Goal: Task Accomplishment & Management: Manage account settings

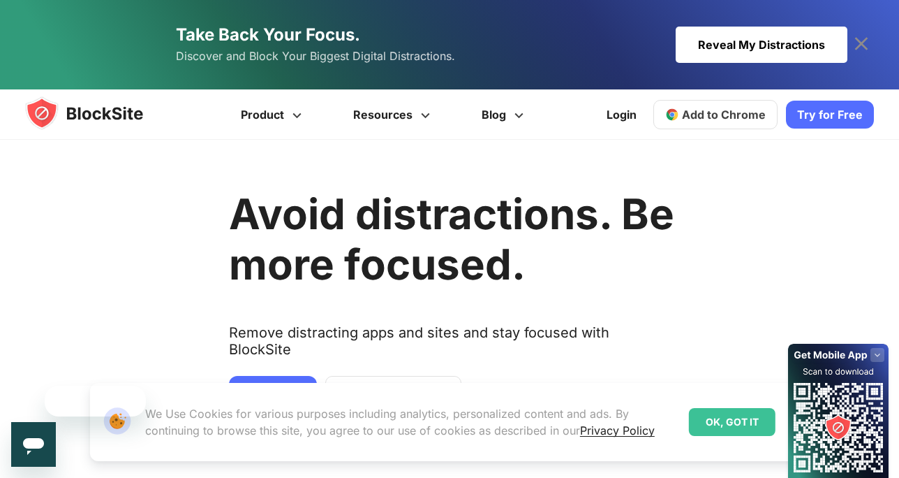
click at [728, 31] on div "Reveal My Distractions" at bounding box center [762, 45] width 172 height 36
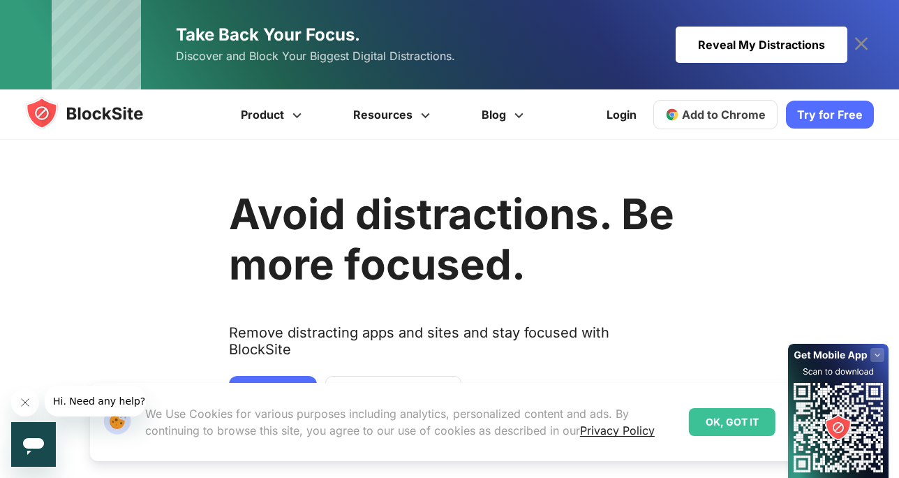
click at [700, 112] on span "Add to Chrome" at bounding box center [724, 115] width 84 height 14
click at [630, 106] on link "Login" at bounding box center [621, 115] width 47 height 34
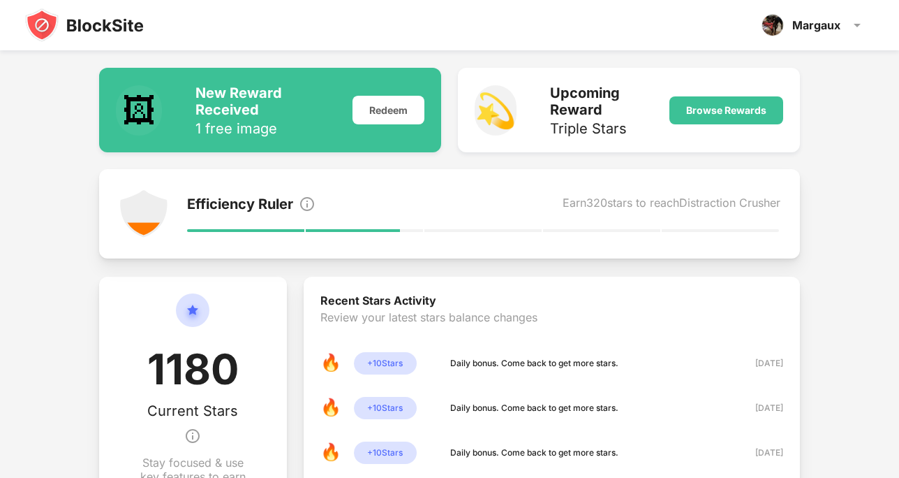
scroll to position [20, 0]
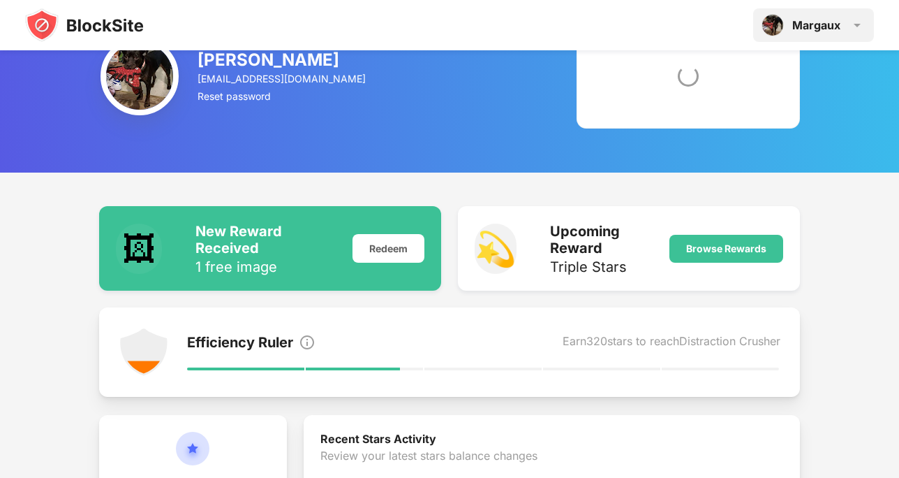
click at [856, 27] on img at bounding box center [857, 25] width 17 height 17
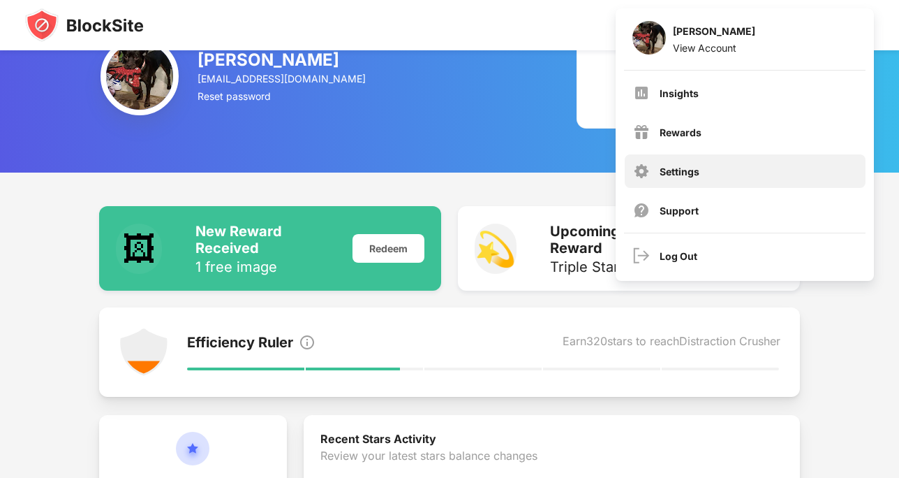
click at [711, 169] on div "Settings" at bounding box center [745, 171] width 241 height 34
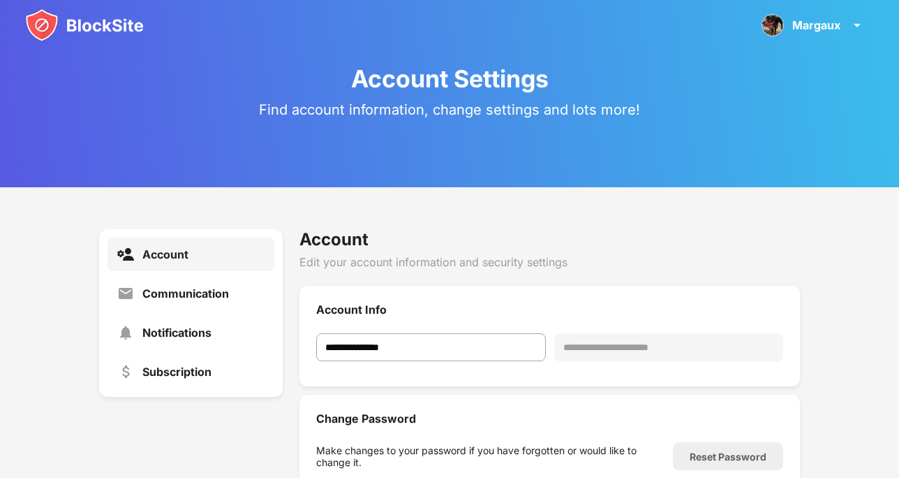
scroll to position [55, 0]
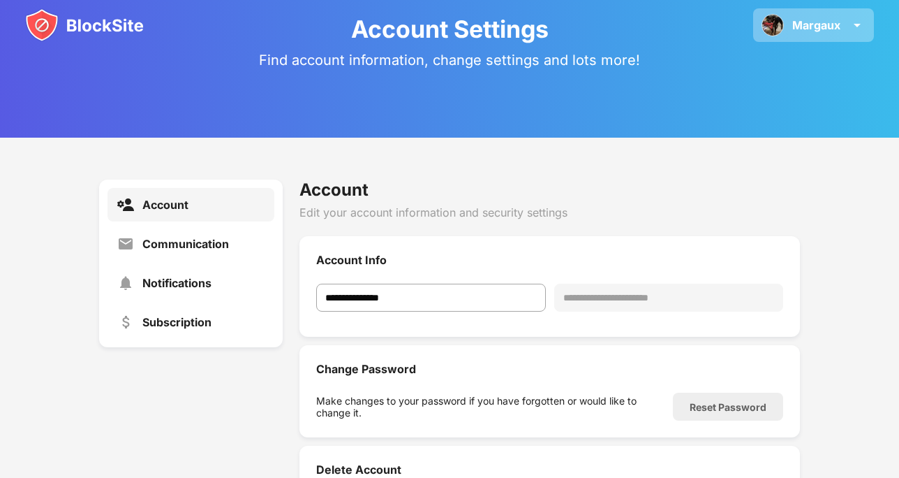
click at [833, 20] on div "Margaux" at bounding box center [816, 25] width 48 height 14
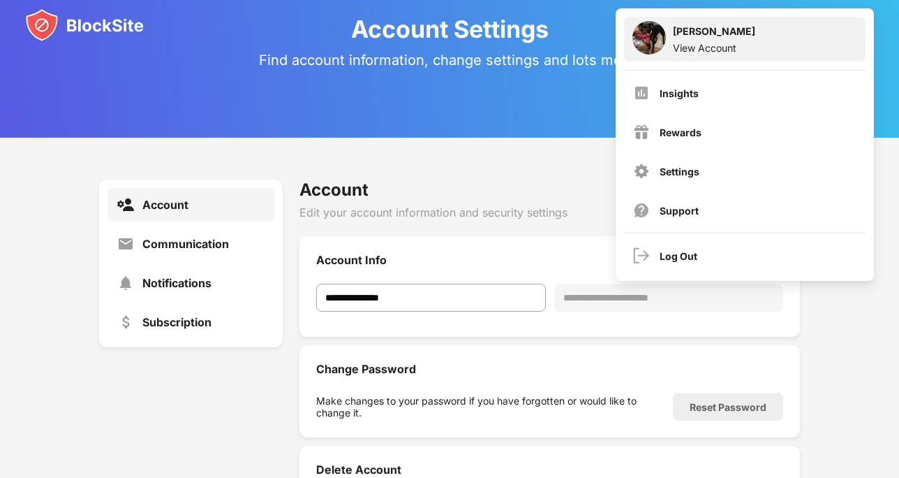
click at [718, 54] on div "Margaux Weisman View Account" at bounding box center [745, 39] width 242 height 45
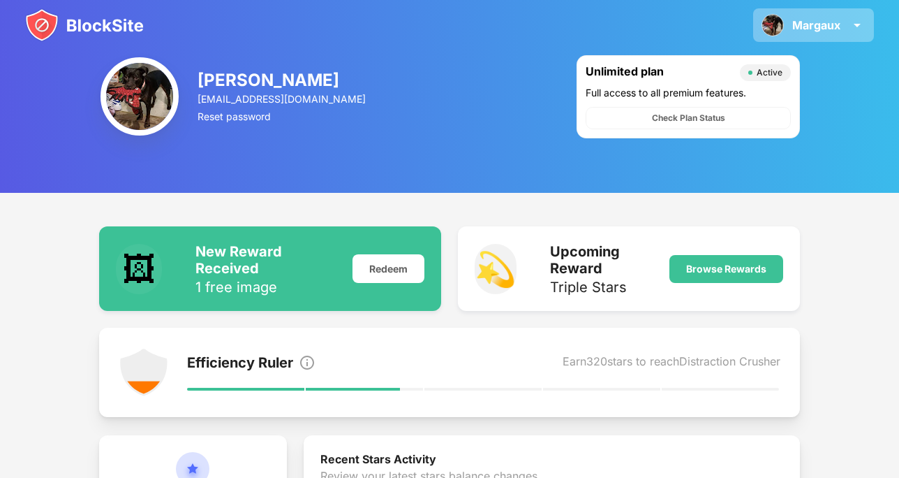
click at [816, 26] on div "Margaux" at bounding box center [816, 25] width 48 height 14
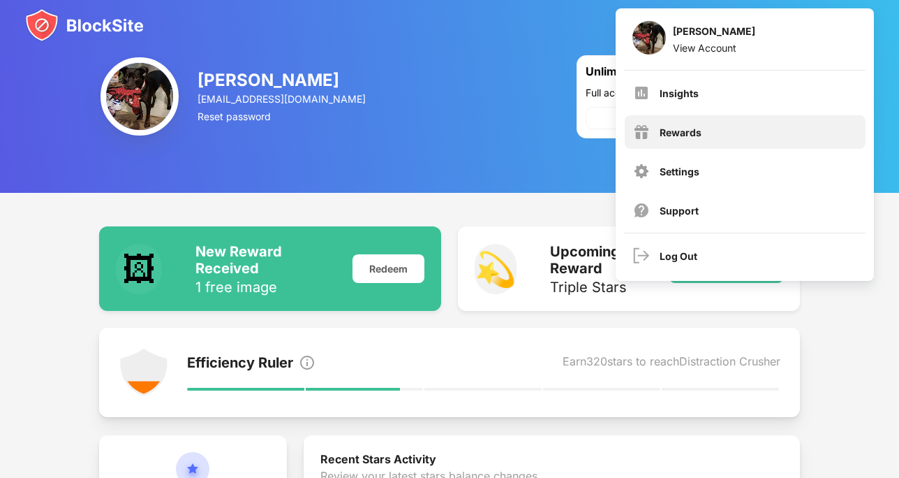
click at [699, 121] on div "Rewards" at bounding box center [745, 132] width 241 height 34
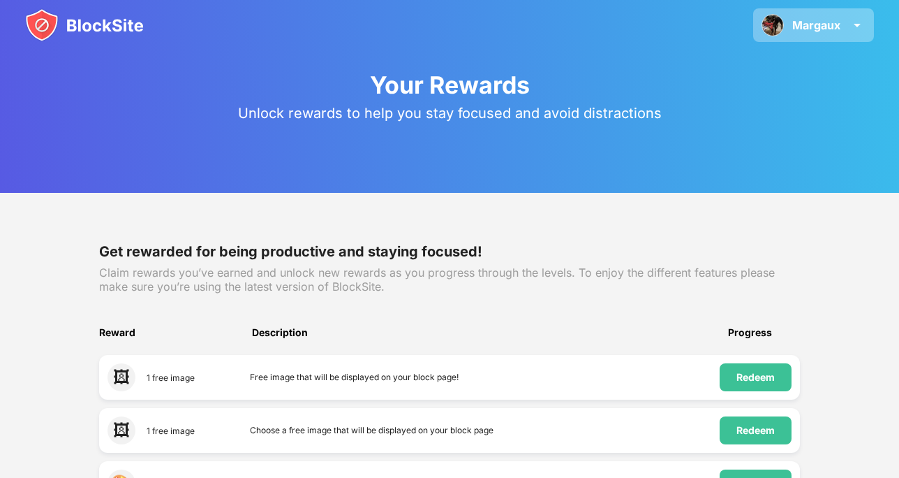
click at [778, 34] on img at bounding box center [773, 25] width 22 height 22
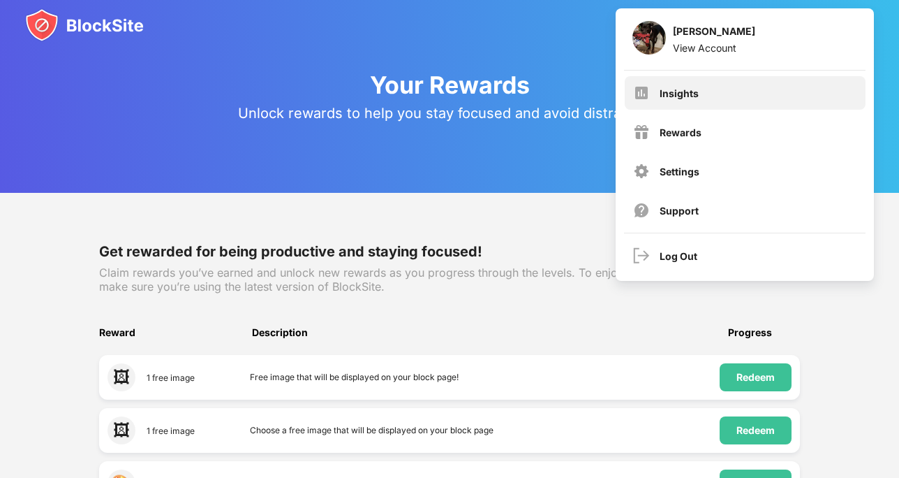
click at [755, 89] on div "Insights" at bounding box center [745, 93] width 241 height 34
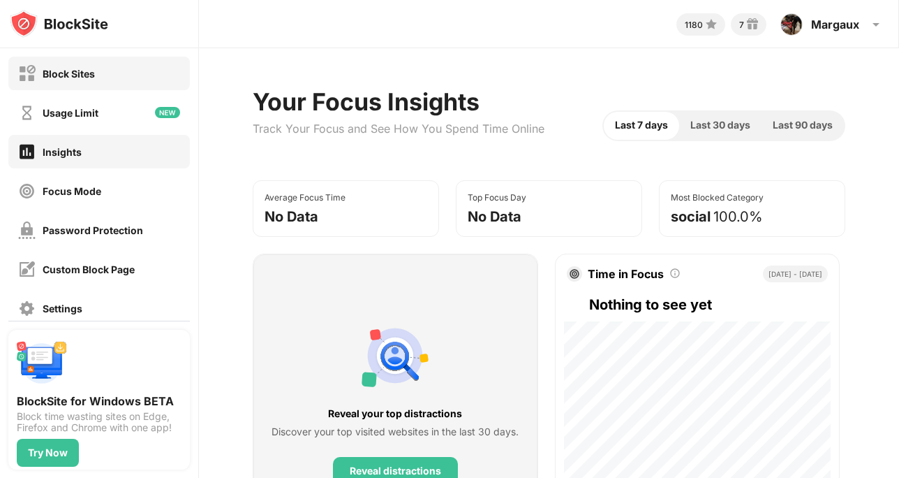
click at [105, 80] on div "Block Sites" at bounding box center [99, 74] width 182 height 34
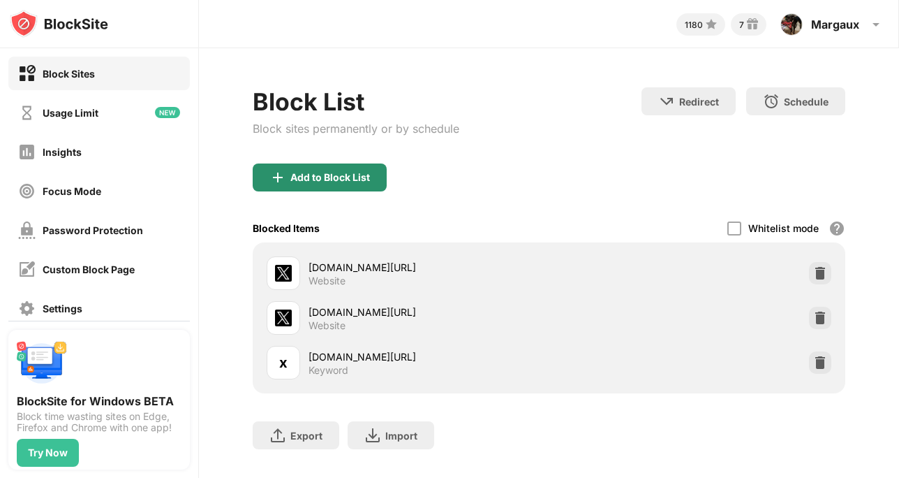
click at [354, 175] on div "Add to Block List" at bounding box center [330, 177] width 80 height 11
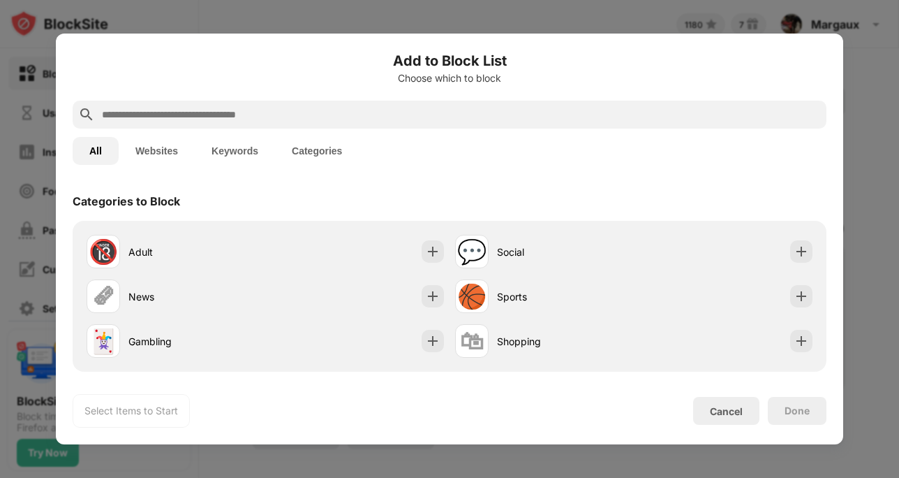
click at [240, 109] on input "text" at bounding box center [461, 114] width 721 height 17
paste input "**********"
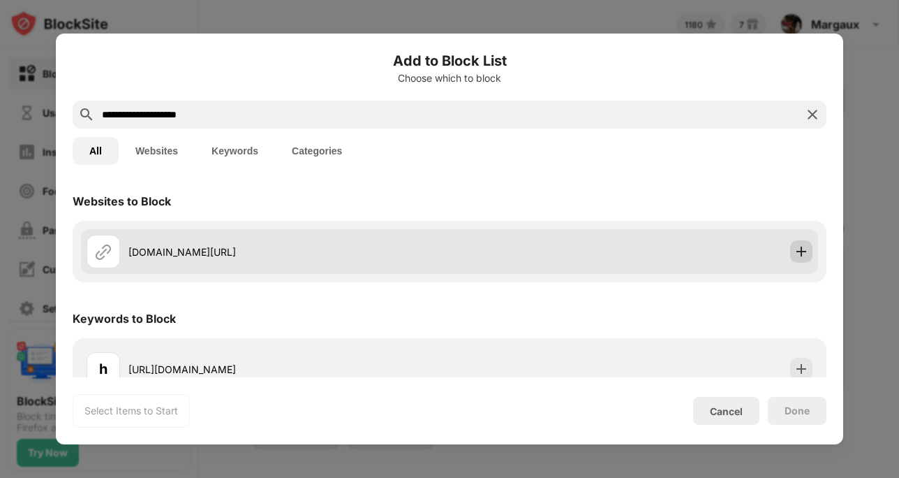
type input "**********"
click at [797, 248] on img at bounding box center [802, 251] width 14 height 14
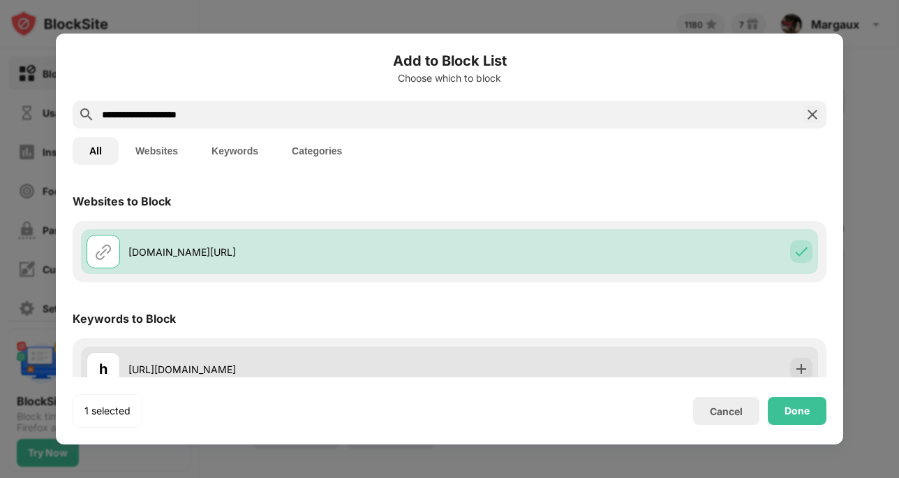
click at [799, 356] on div "h https://x.com/xwanyex" at bounding box center [449, 368] width 737 height 45
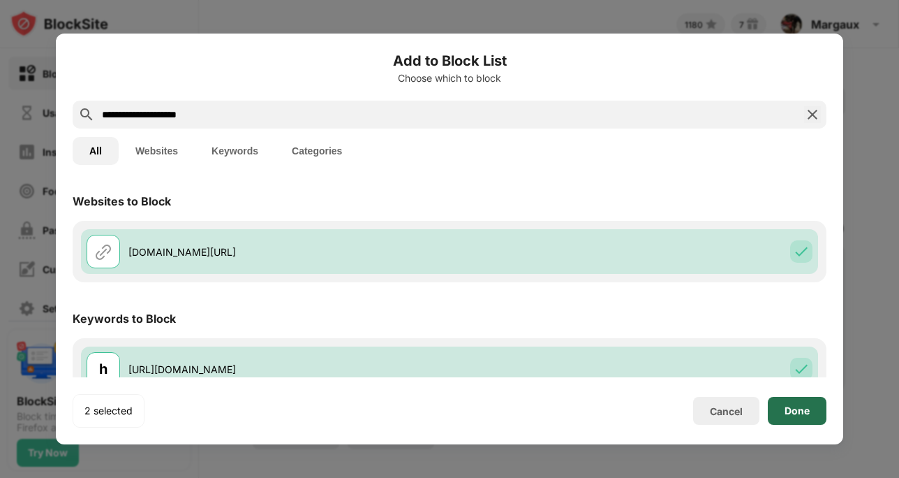
click at [795, 420] on div "Done" at bounding box center [797, 411] width 59 height 28
